Goal: Find specific fact: Find specific fact

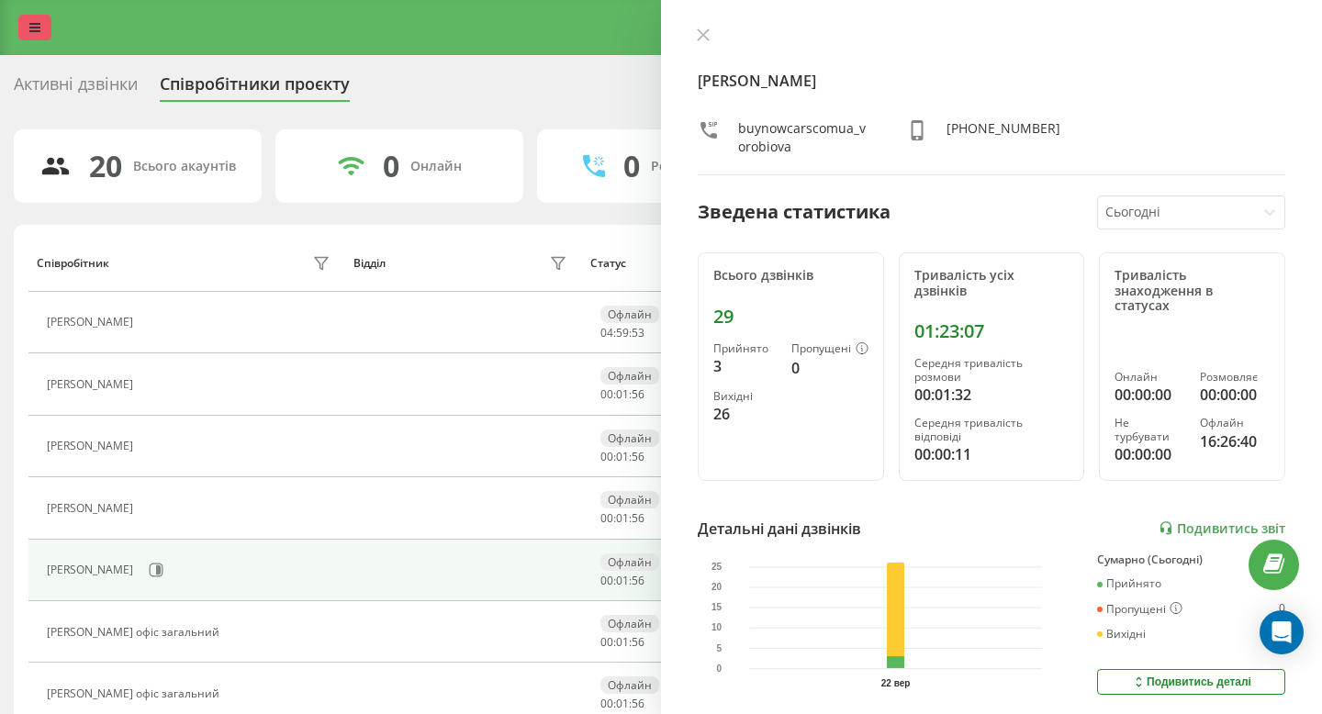
click at [42, 38] on link at bounding box center [34, 28] width 33 height 26
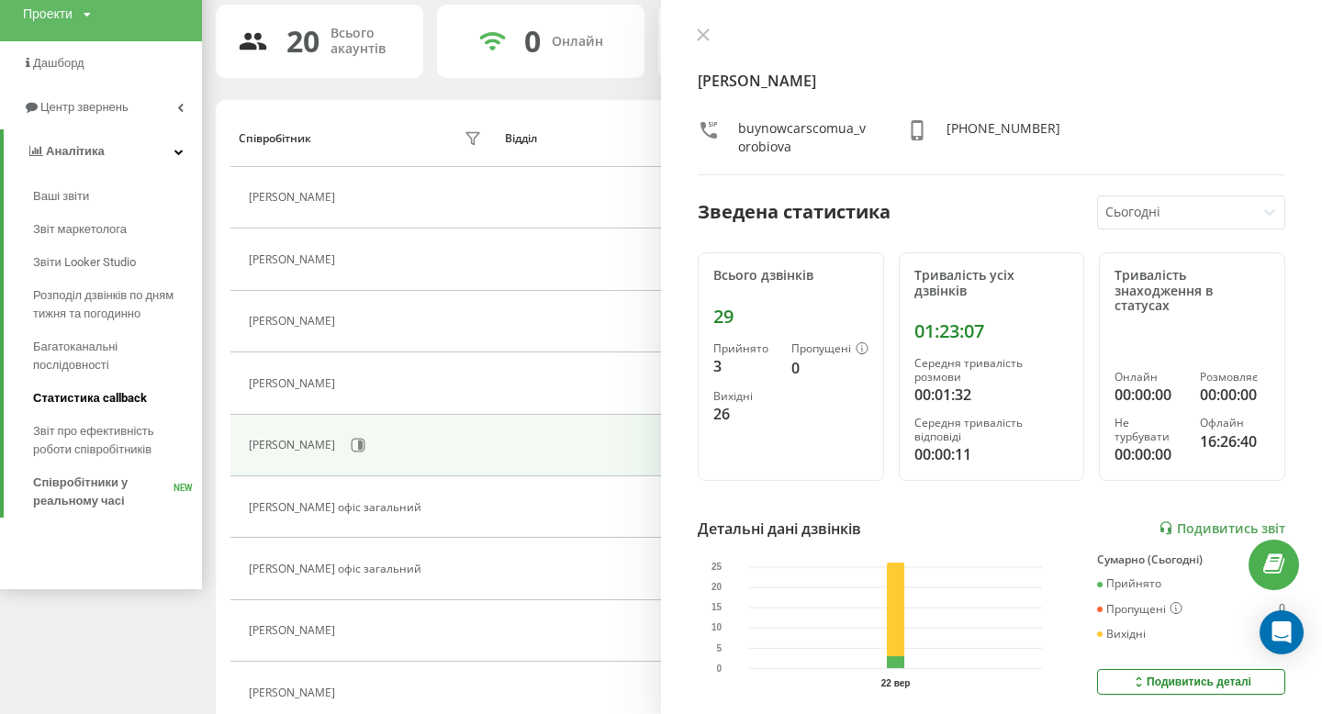
scroll to position [151, 0]
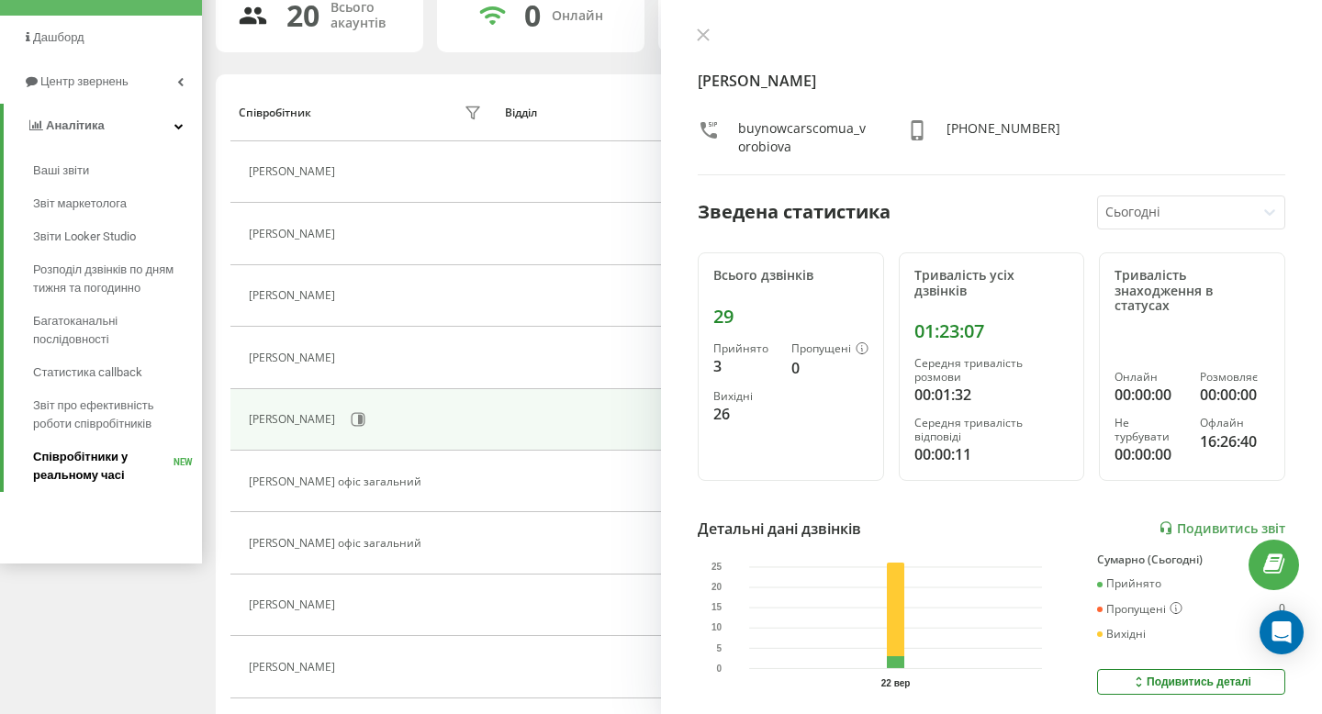
click at [99, 465] on span "Співробітники у реальному часі" at bounding box center [103, 466] width 140 height 37
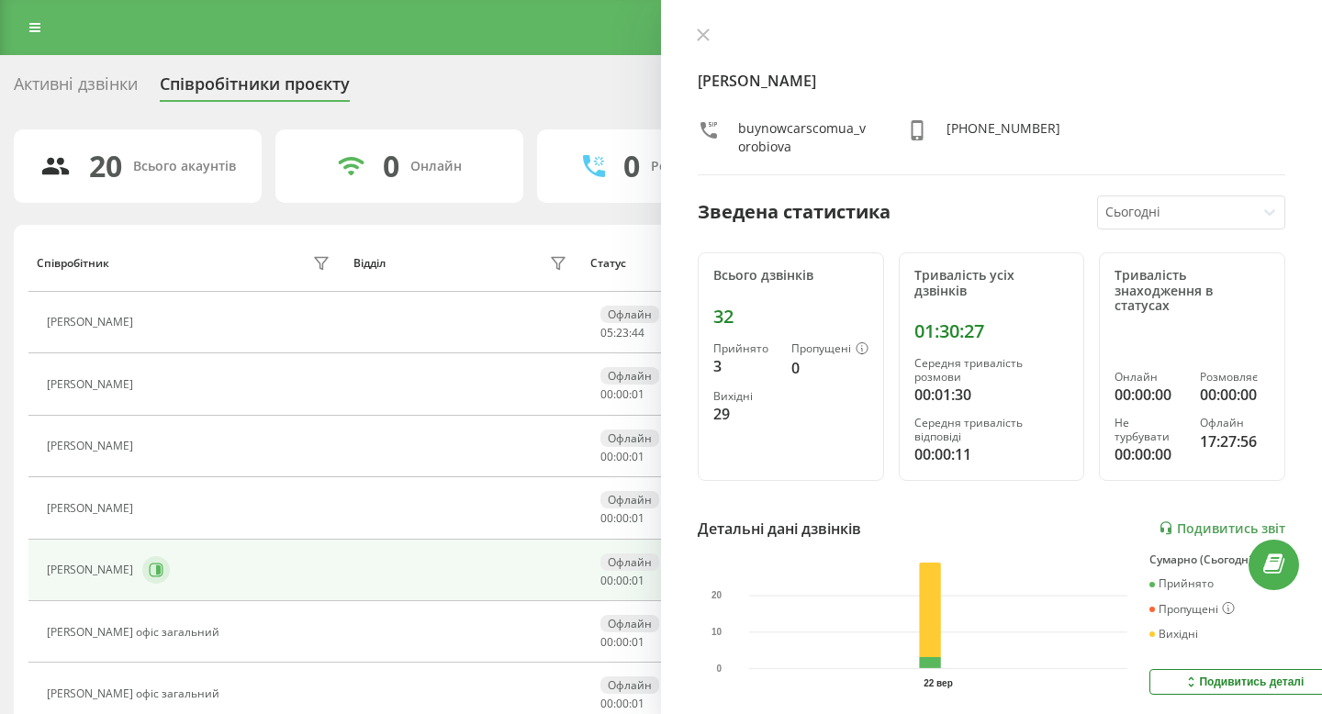
click at [163, 563] on icon at bounding box center [156, 570] width 15 height 15
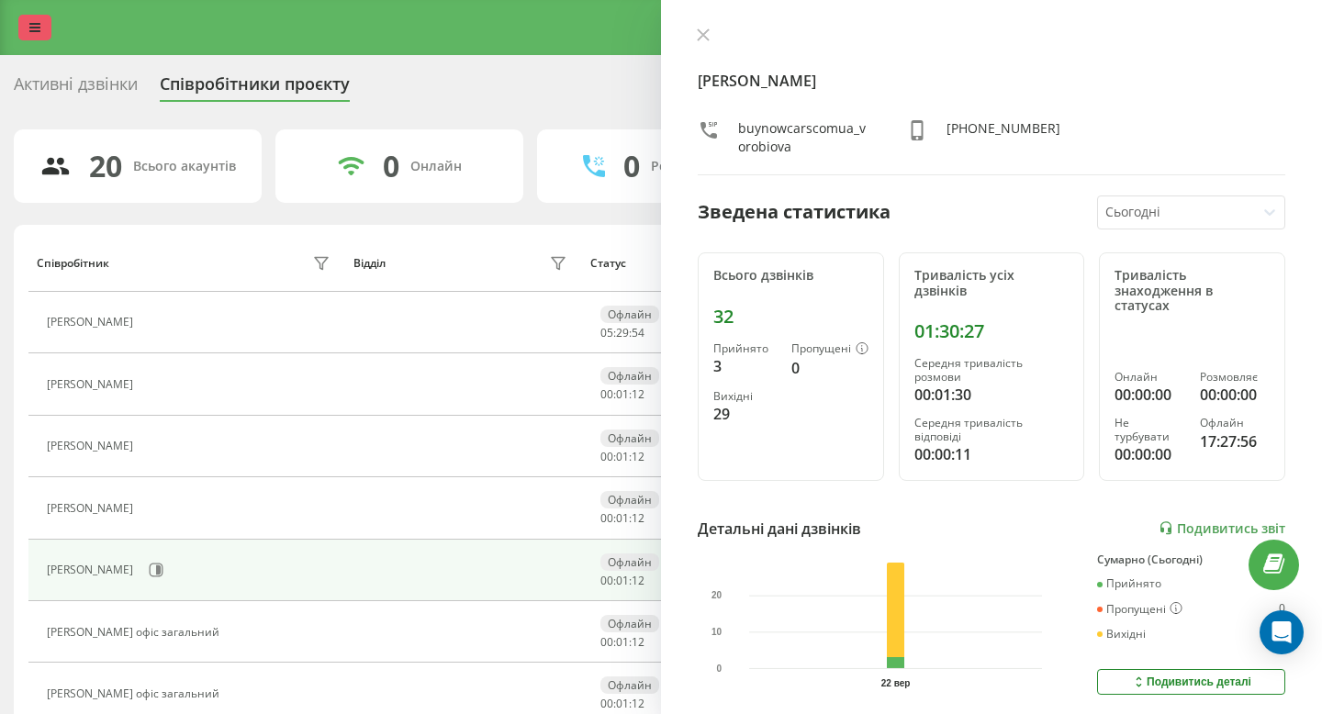
click at [37, 22] on icon at bounding box center [34, 27] width 11 height 13
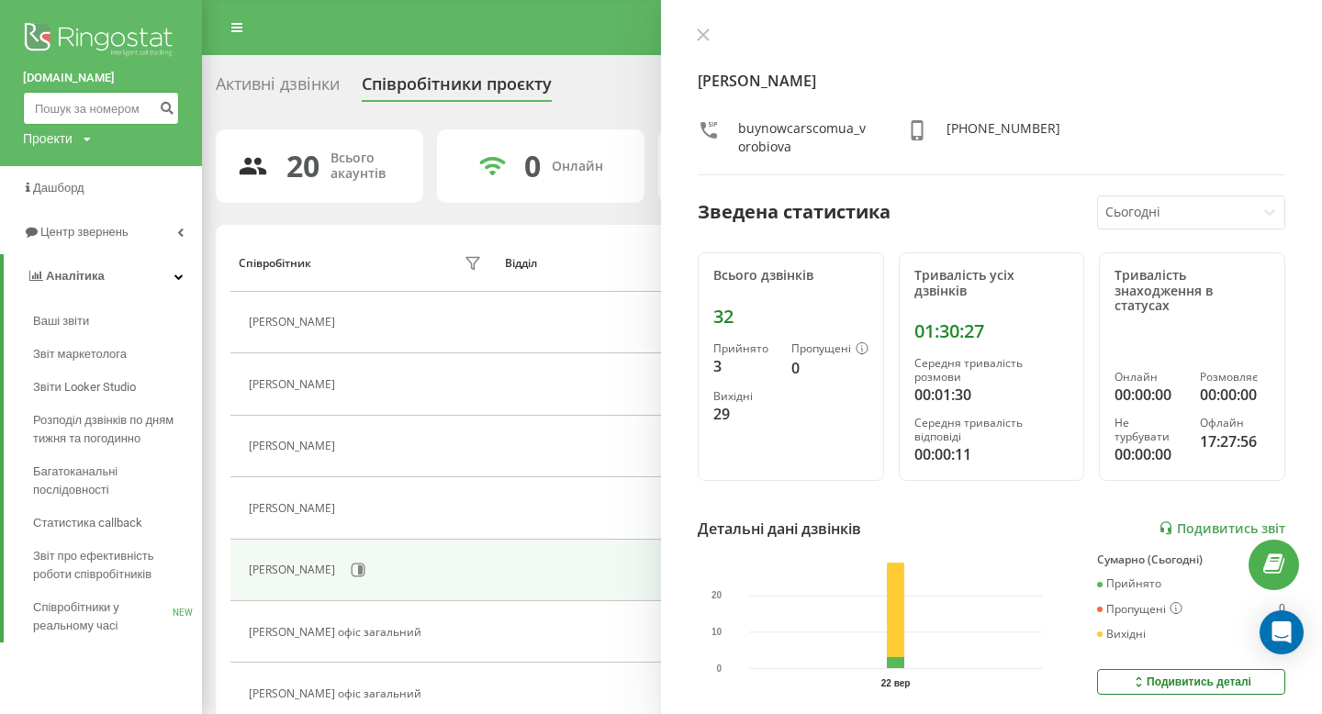
click at [83, 104] on input at bounding box center [101, 108] width 156 height 33
paste input "0963154547"
type input "0963154547"
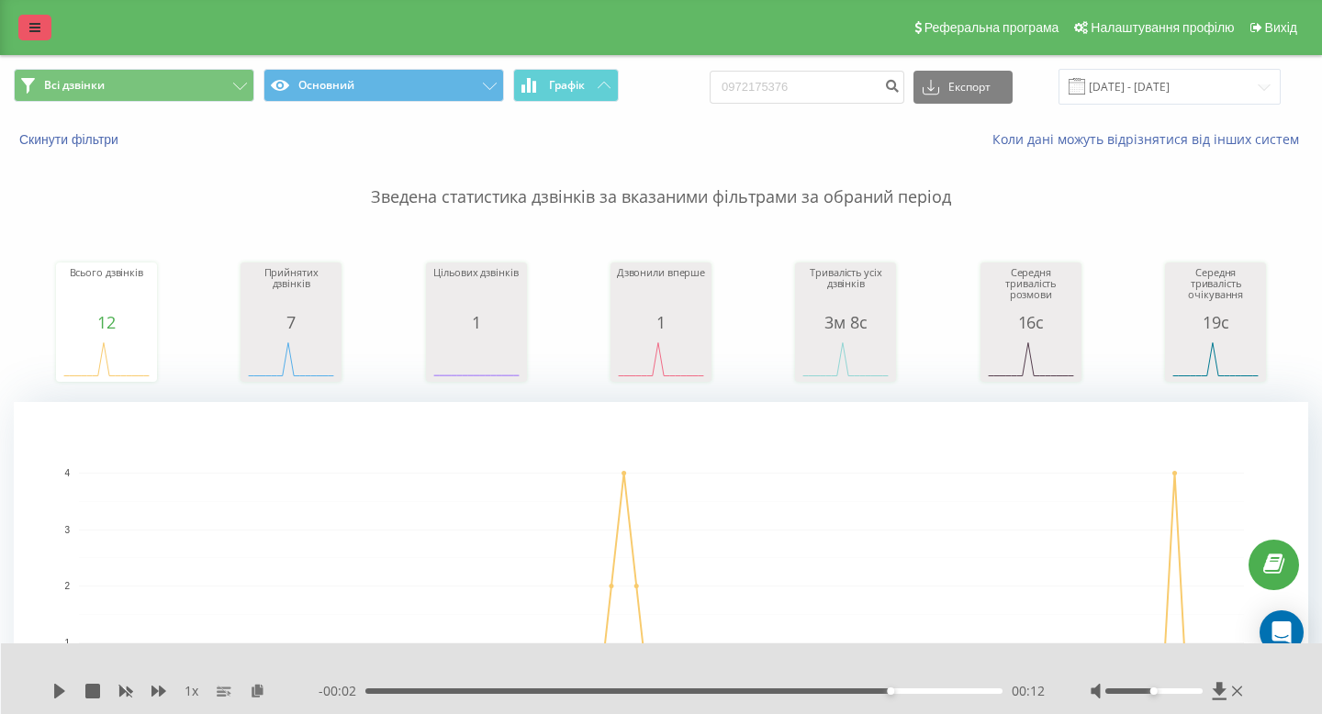
click at [22, 32] on link at bounding box center [34, 28] width 33 height 26
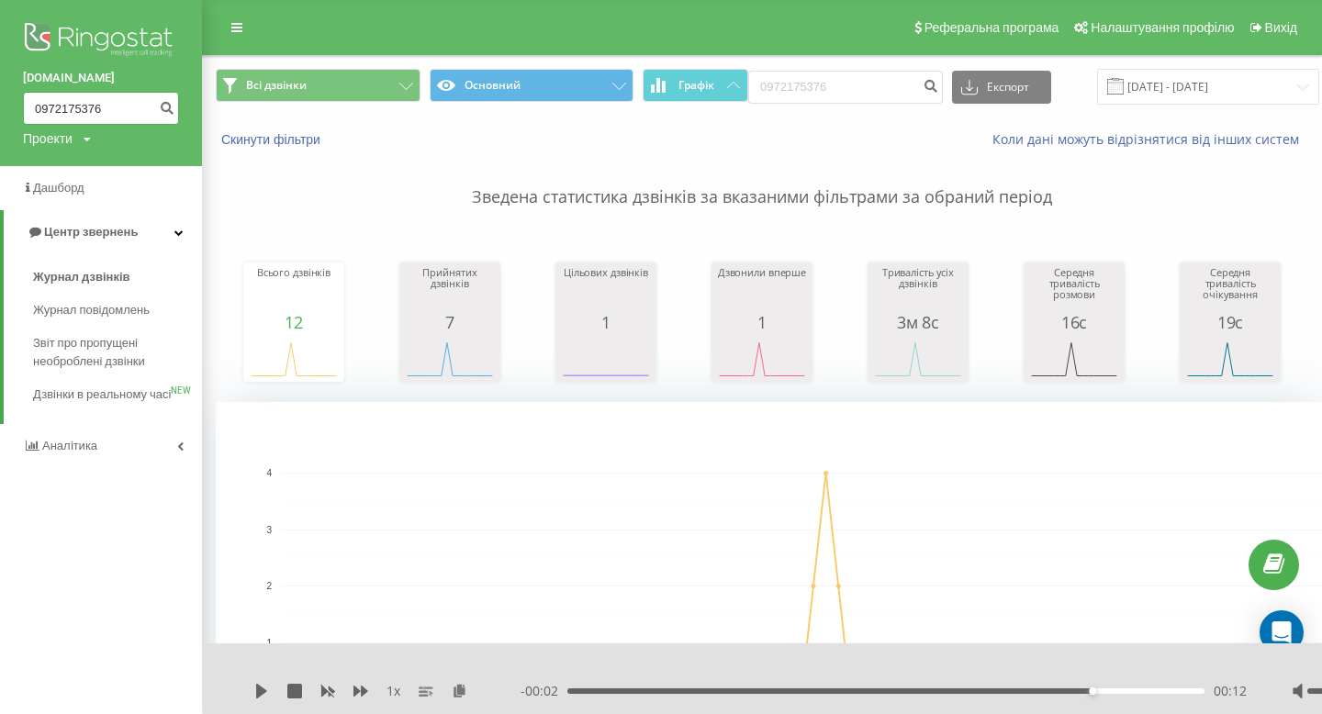
click at [60, 100] on input "0972175376" at bounding box center [101, 108] width 156 height 33
paste input "63154547"
type input "0963154547"
click at [167, 115] on button "submit" at bounding box center [166, 108] width 25 height 33
